Goal: Find specific page/section: Find specific page/section

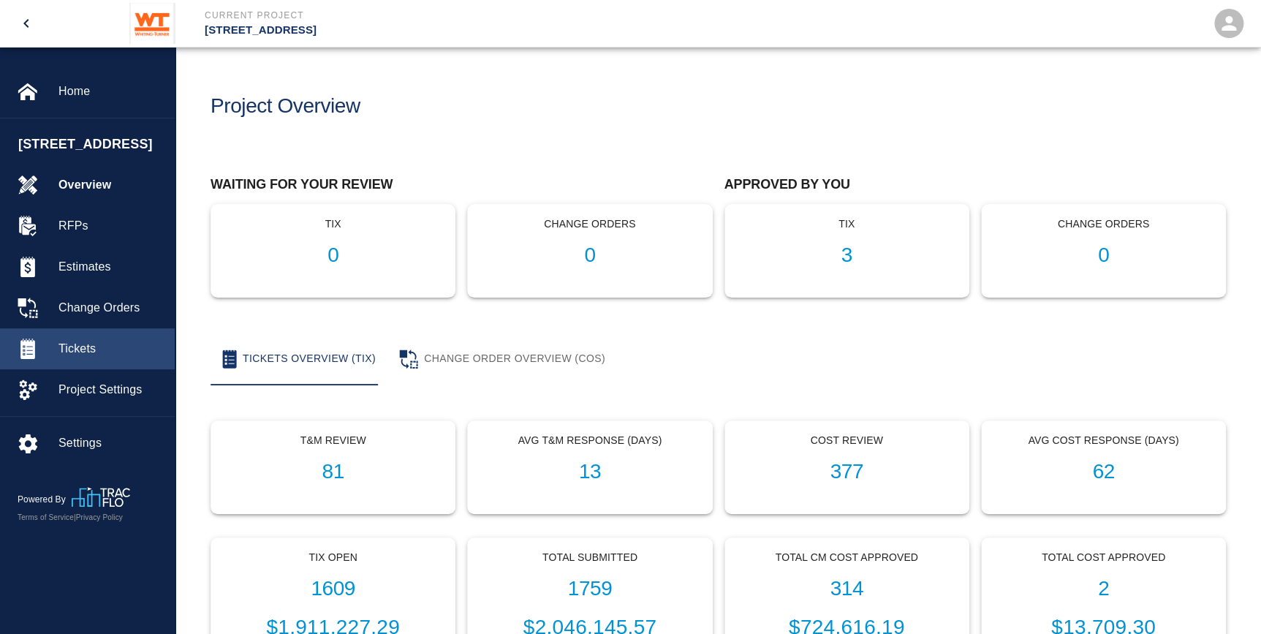
click at [87, 357] on span "Tickets" at bounding box center [110, 349] width 105 height 18
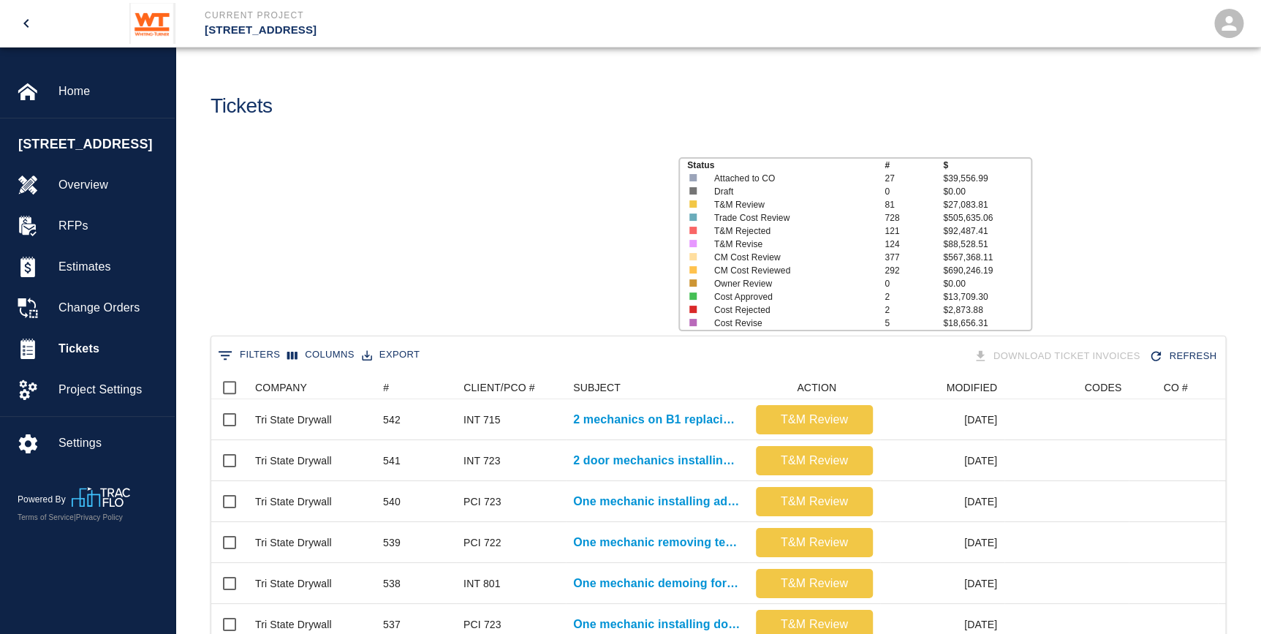
scroll to position [841, 1004]
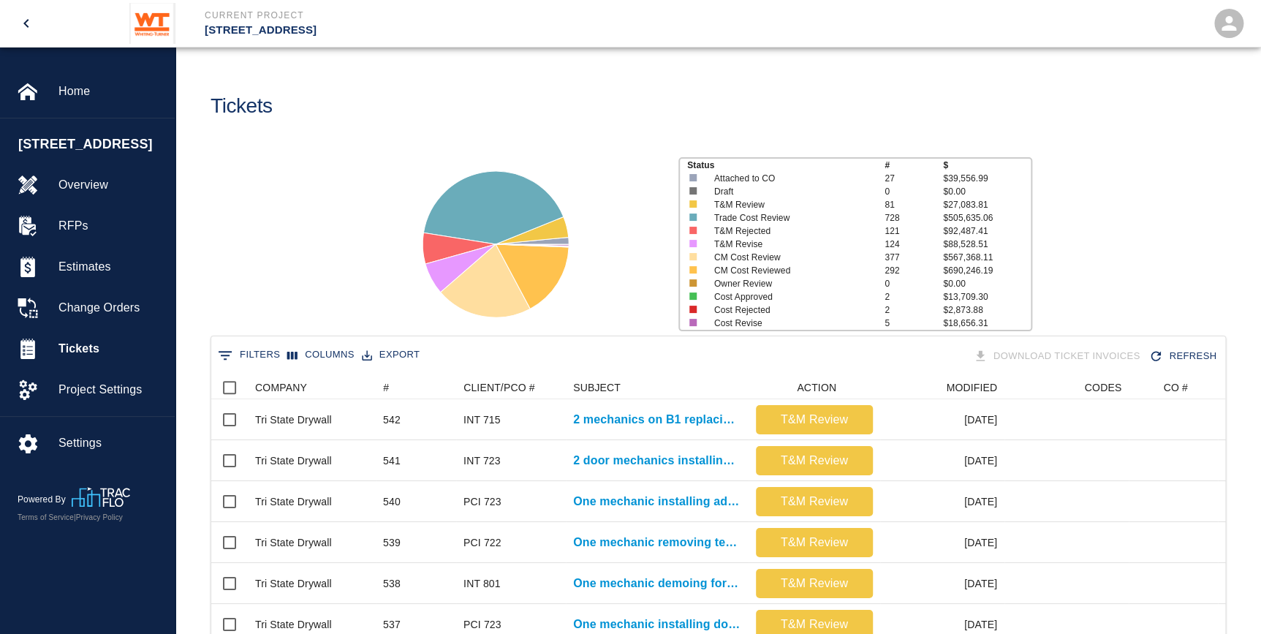
click at [217, 356] on icon "Show filters" at bounding box center [225, 356] width 18 height 18
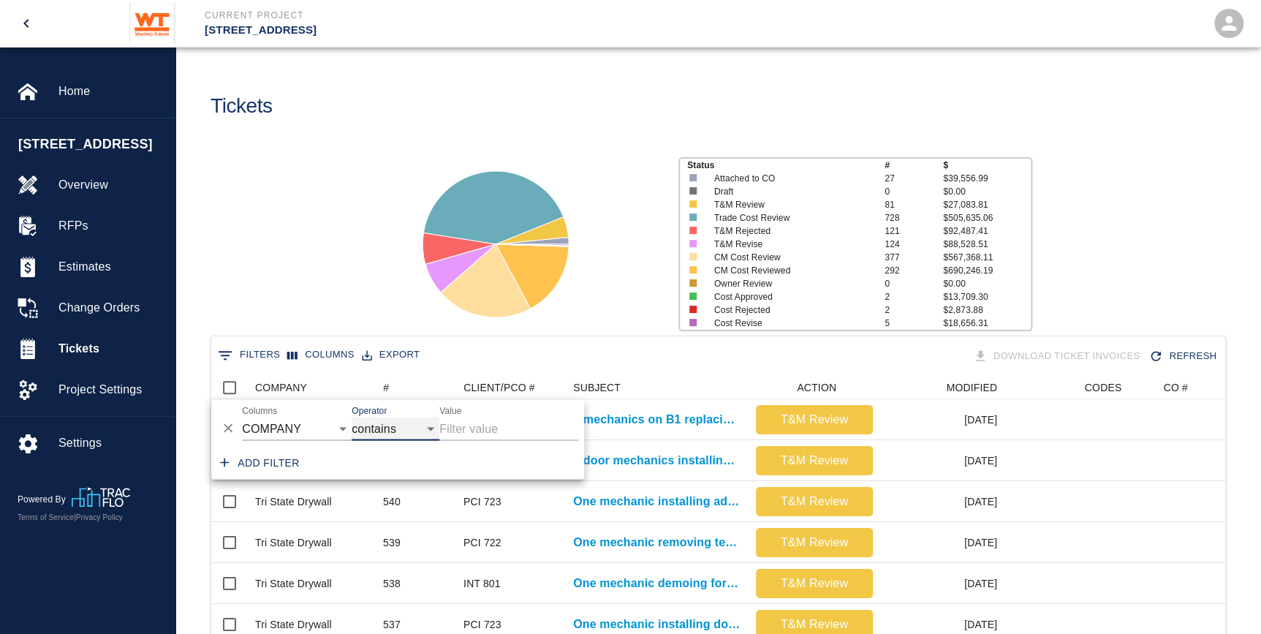
click at [413, 425] on select "contains equals starts with ends with is empty is not empty is any of" at bounding box center [396, 428] width 88 height 23
click at [352, 417] on select "contains equals starts with ends with is empty is not empty is any of" at bounding box center [396, 428] width 88 height 23
click at [474, 429] on input "Value" at bounding box center [508, 428] width 139 height 23
type input "[PERSON_NAME]"
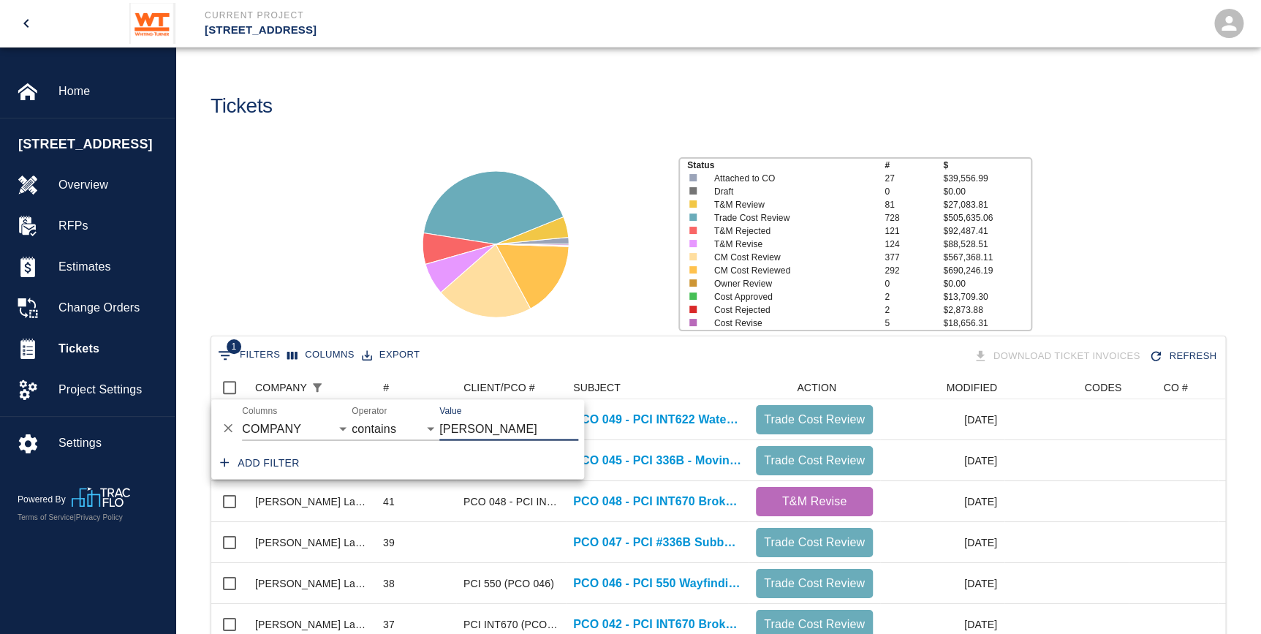
click at [621, 293] on div at bounding box center [530, 238] width 274 height 194
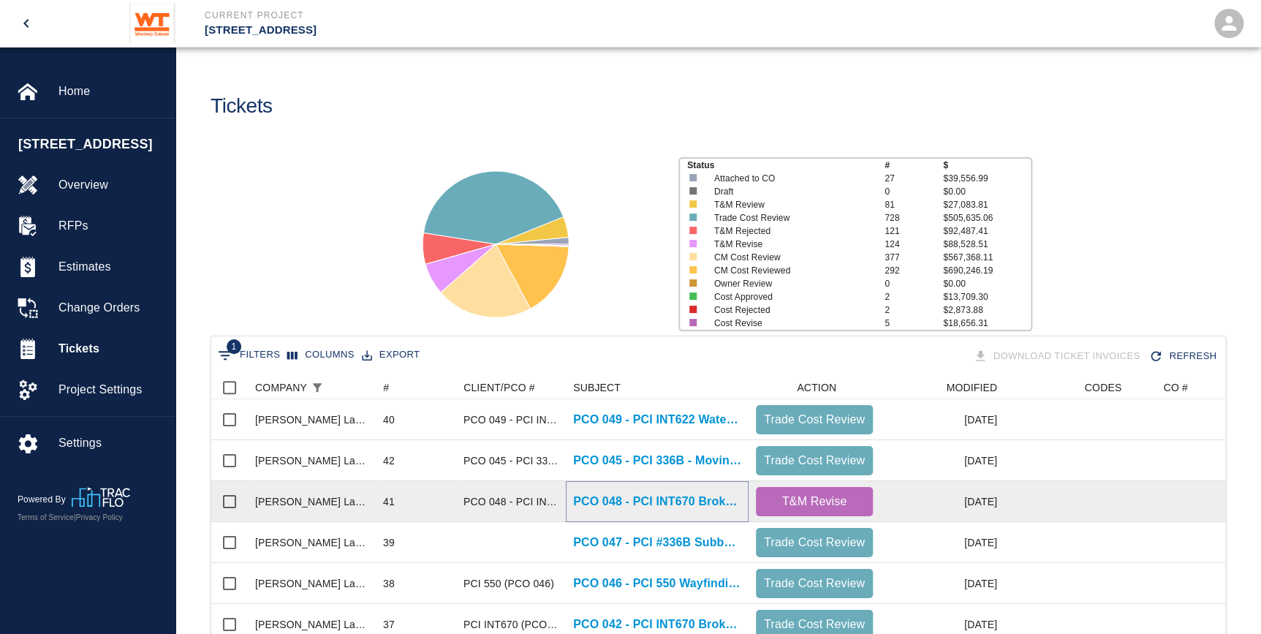
click at [624, 497] on p "PCO 048 - PCI INT670 Broken Pavers by other trades Part 2" at bounding box center [657, 502] width 168 height 18
